Goal: Task Accomplishment & Management: Manage account settings

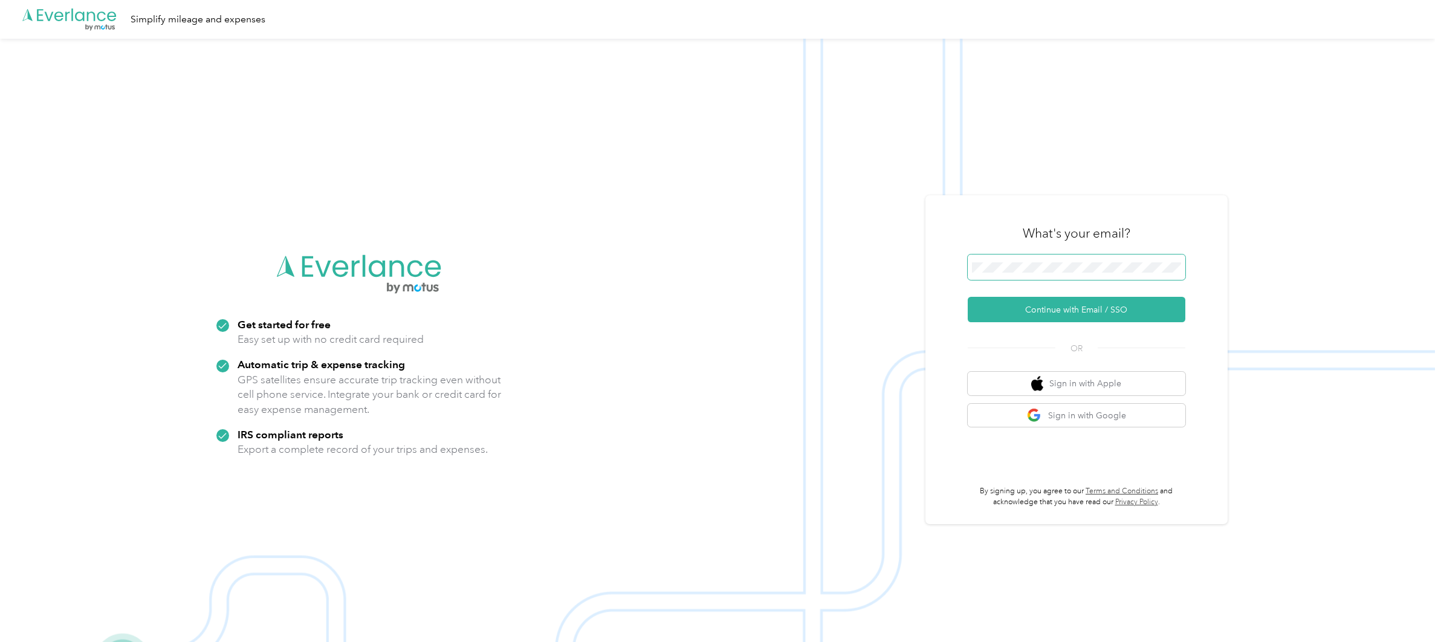
click at [1079, 274] on span at bounding box center [1077, 267] width 218 height 25
click at [1080, 252] on div "What's your email?" at bounding box center [1077, 233] width 218 height 42
click at [1036, 412] on img "button" at bounding box center [1034, 415] width 15 height 15
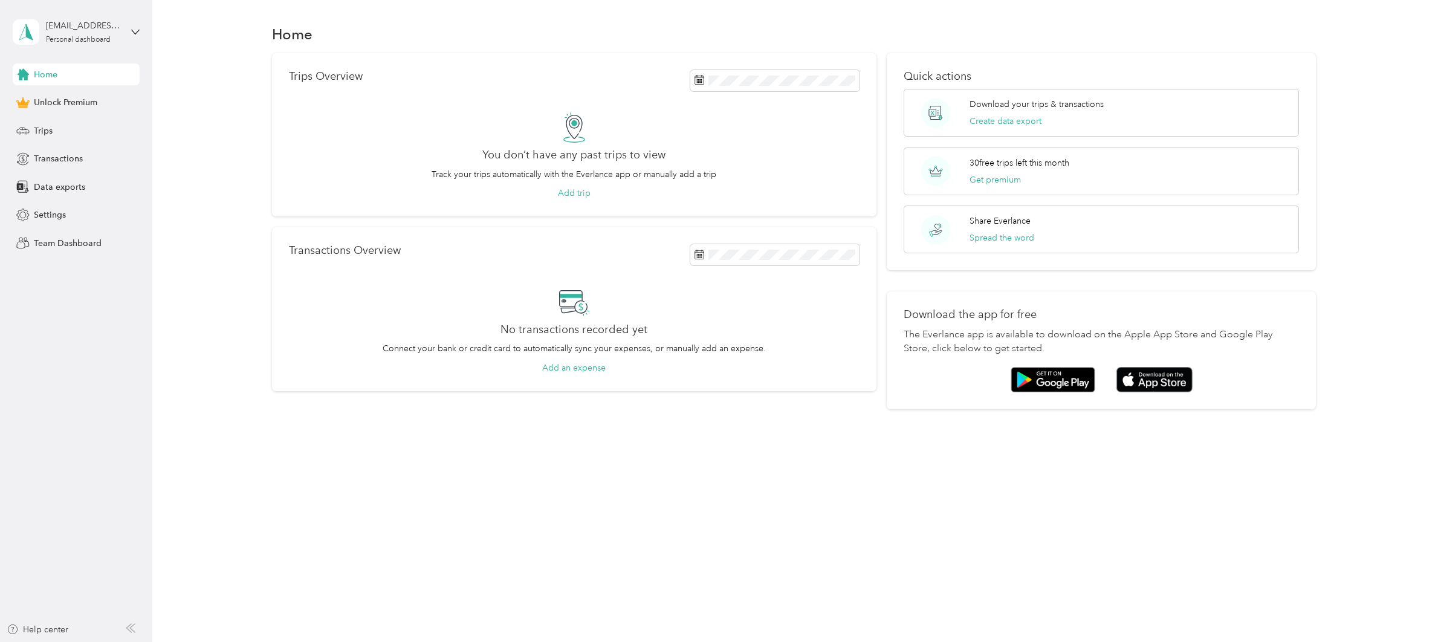
click at [274, 488] on div "Home Trips Overview You don’t have any past trips to view Track your trips auto…" at bounding box center [793, 321] width 1283 height 642
click at [912, 36] on div "Home" at bounding box center [794, 33] width 1044 height 25
click at [89, 128] on div "Trips" at bounding box center [76, 131] width 127 height 22
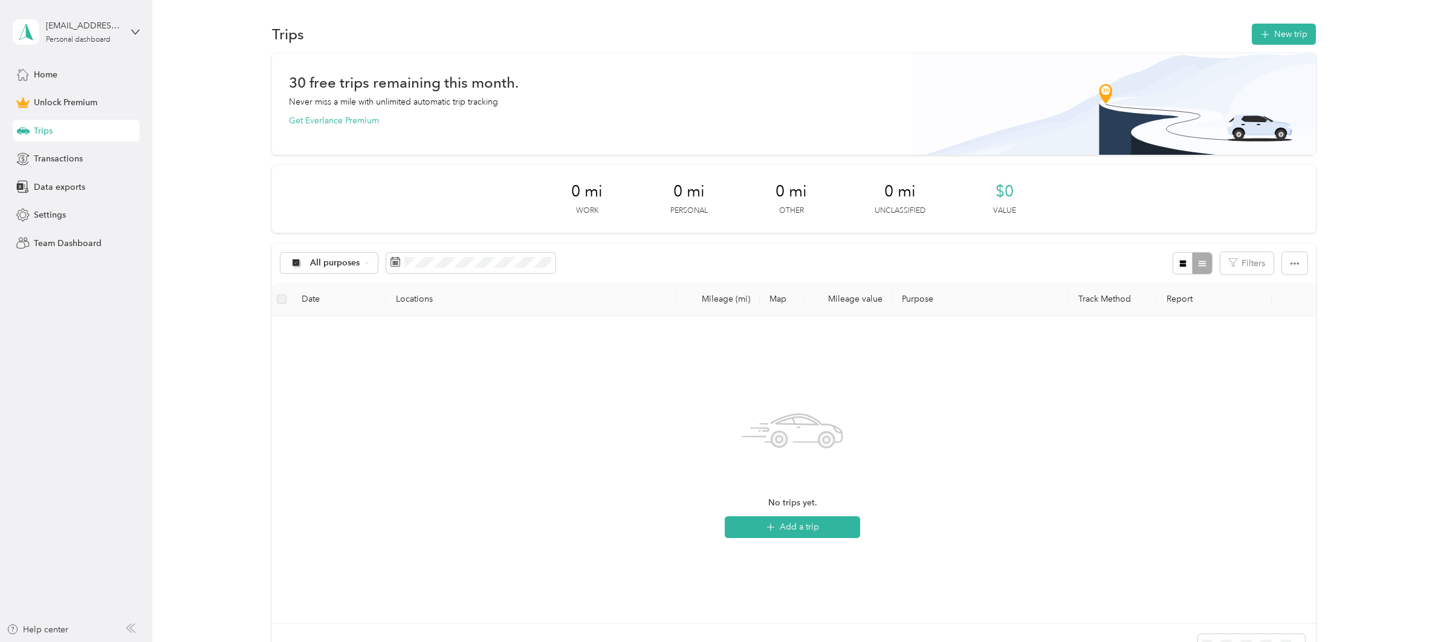
drag, startPoint x: 190, startPoint y: 167, endPoint x: 148, endPoint y: 87, distance: 90.9
click at [187, 162] on div "30 free trips remaining this month. Never miss a mile with unlimited automatic …" at bounding box center [793, 380] width 1253 height 655
click at [129, 23] on div "[EMAIL_ADDRESS][DOMAIN_NAME] Personal dashboard" at bounding box center [76, 32] width 127 height 42
click at [117, 99] on div "Log out" at bounding box center [140, 99] width 238 height 21
